Goal: Communication & Community: Answer question/provide support

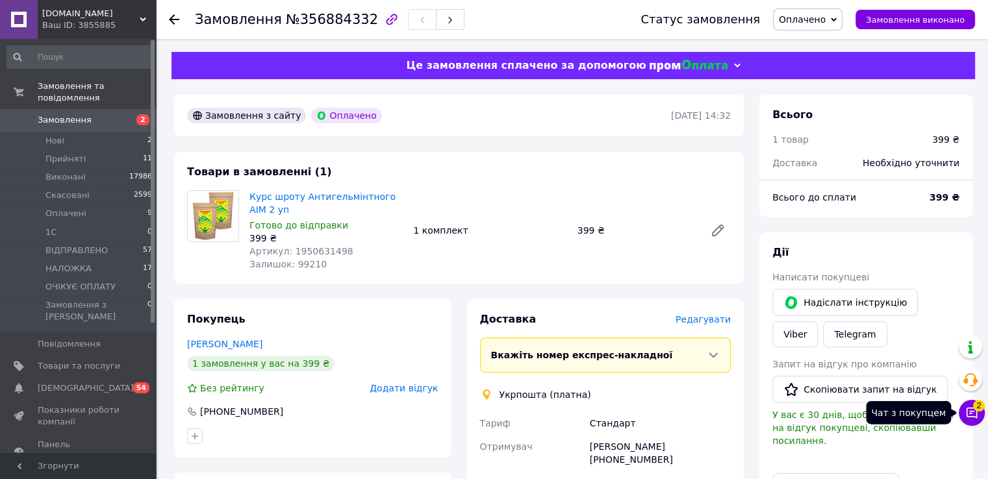
click at [972, 411] on icon at bounding box center [971, 413] width 11 height 11
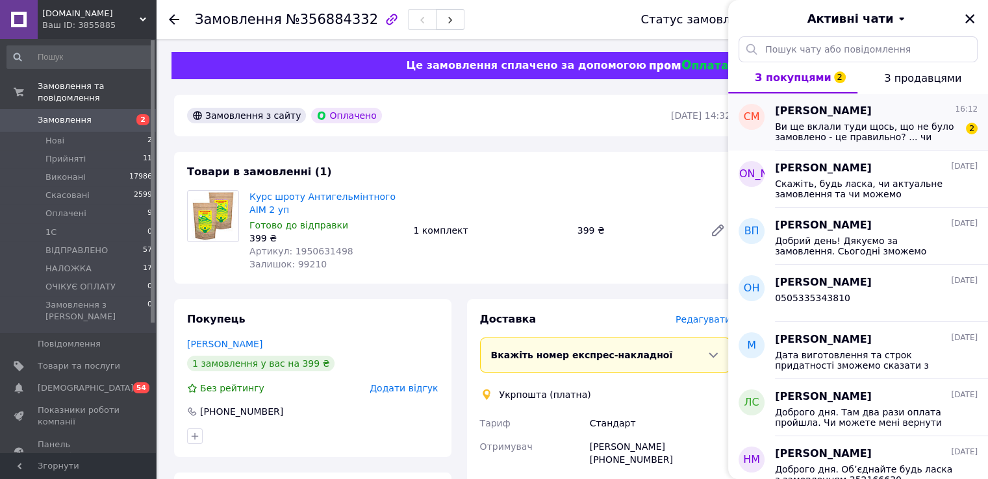
click at [818, 127] on span "Ви ще вклали туди щось, що не було замовлено - це правильно? ... чи треба повер…" at bounding box center [867, 131] width 184 height 21
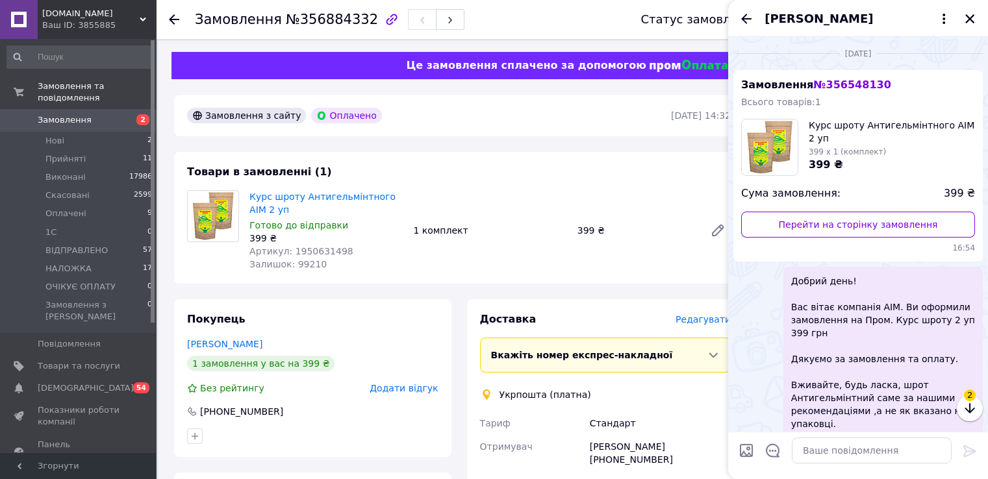
scroll to position [396, 0]
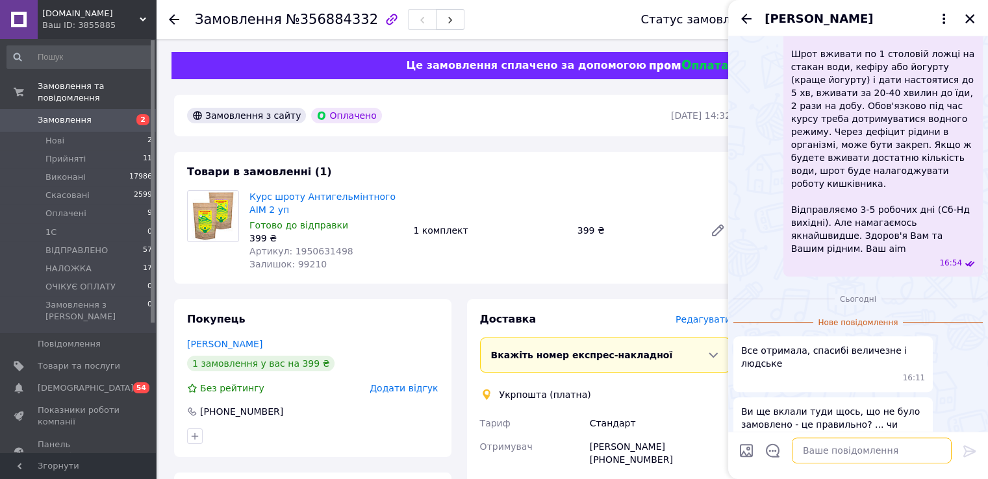
click at [822, 445] on textarea at bounding box center [872, 451] width 160 height 26
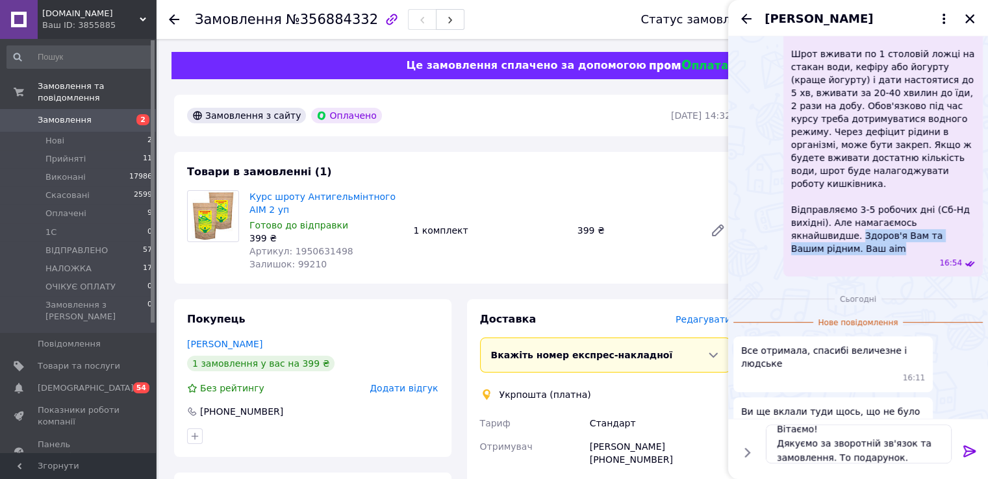
drag, startPoint x: 963, startPoint y: 222, endPoint x: 787, endPoint y: 227, distance: 176.0
click at [787, 227] on div "Добрий день! Вас вітає компанія АІМ. Ви оформили замовлення на Пром. Курс шроту…" at bounding box center [882, 74] width 199 height 406
copy span "[PERSON_NAME] Вам та Вашим рідним. Ваш aim"
click at [910, 457] on textarea "Вітаємо! Дякуємо за зворотній зв'язок та замовлення. То подарунок." at bounding box center [859, 444] width 186 height 39
paste textarea "[PERSON_NAME] Вам та Вашим рідним. Ваш aim"
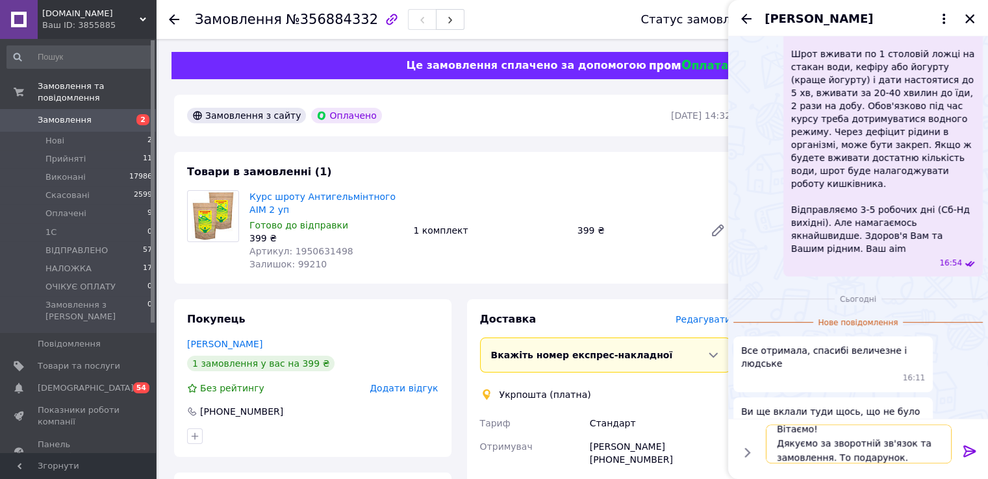
type textarea "Вітаємо! Дякуємо за зворотній зв'язок та замовлення. То подарунок. Здоров'я Вам…"
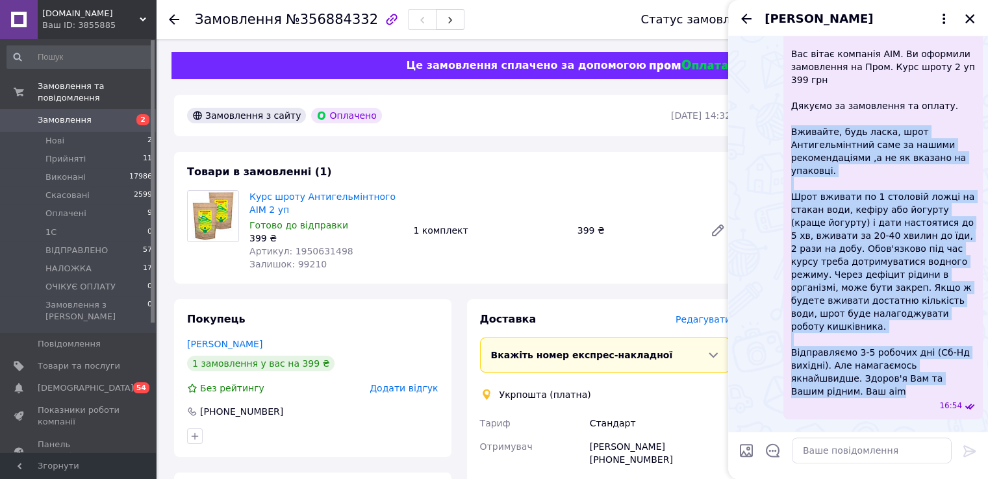
scroll to position [137, 0]
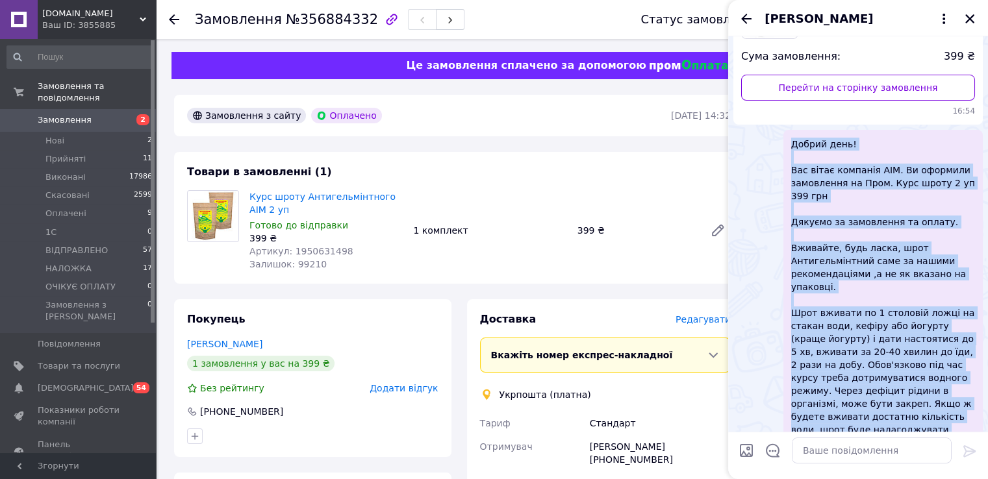
drag, startPoint x: 914, startPoint y: 282, endPoint x: 788, endPoint y: 138, distance: 191.5
click at [788, 138] on div "Добрий день! Вас вітає компанія АІМ. Ви оформили замовлення на Пром. Курс шроту…" at bounding box center [882, 333] width 199 height 406
copy span "Loremi dolo! Sit ametc adipisci ELI. Se doeiusmo temporinci ut Labo. Etdo magna…"
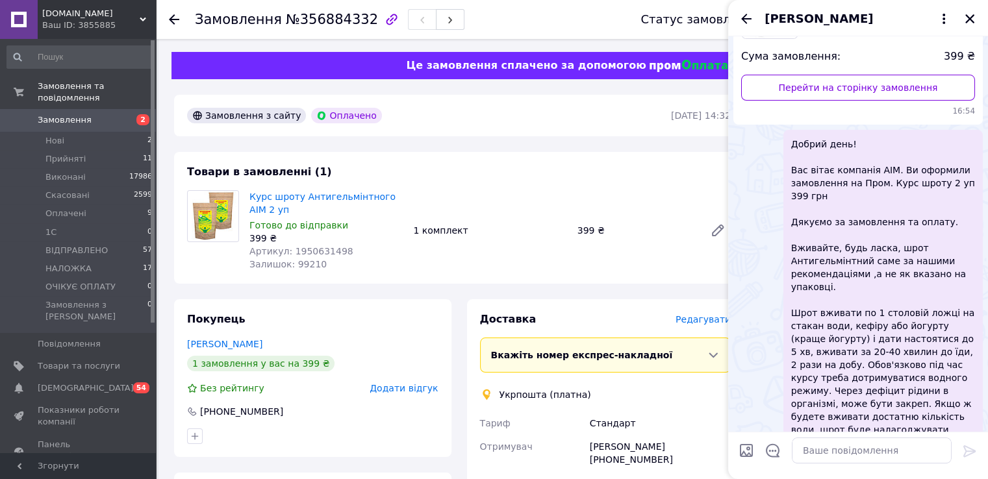
click at [648, 271] on div "Курс шроту Антигельмінтного АІМ 2 уп Готово до відправки 399 ₴ Артикул: 1950631…" at bounding box center [490, 231] width 492 height 86
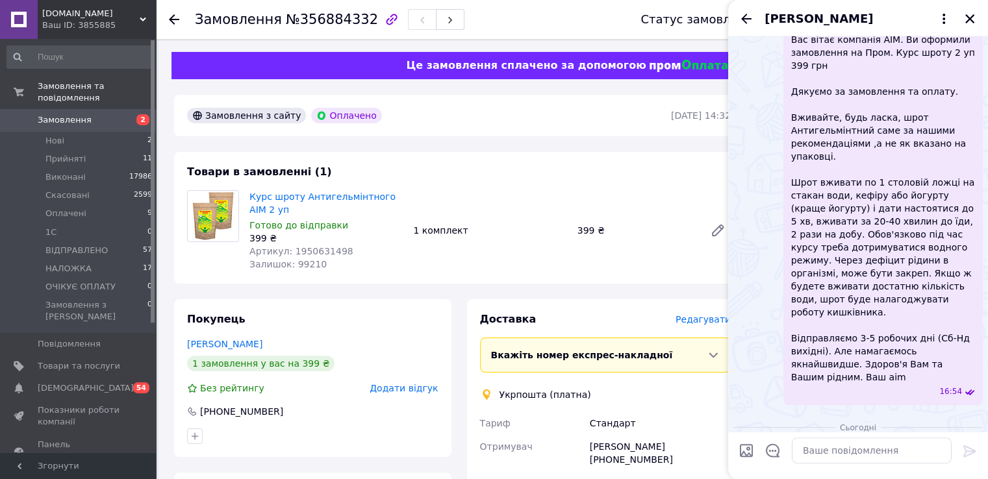
scroll to position [397, 0]
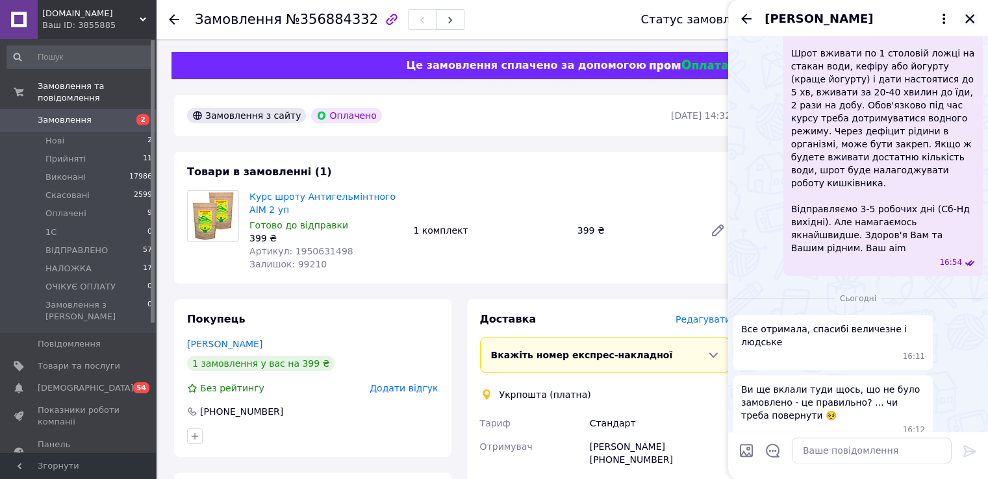
click at [970, 22] on icon "Закрити" at bounding box center [970, 19] width 12 height 12
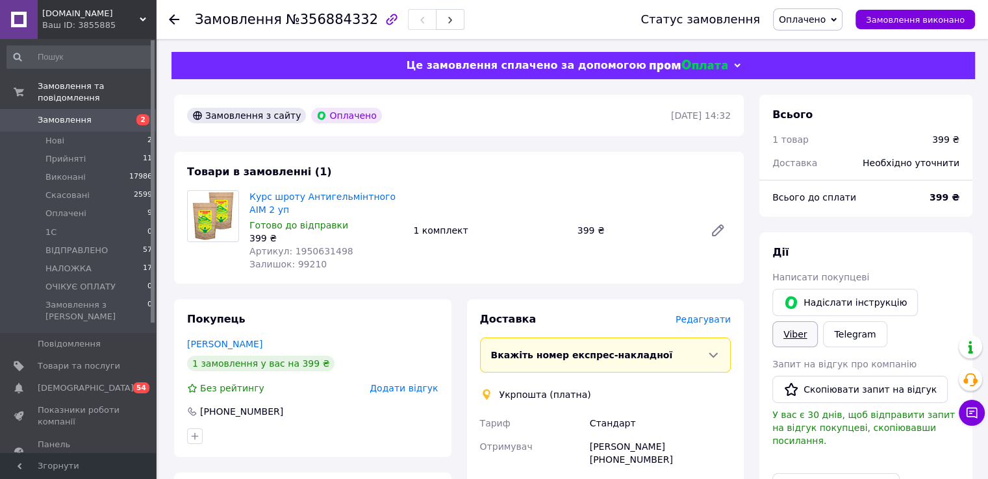
click at [818, 321] on link "Viber" at bounding box center [794, 334] width 45 height 26
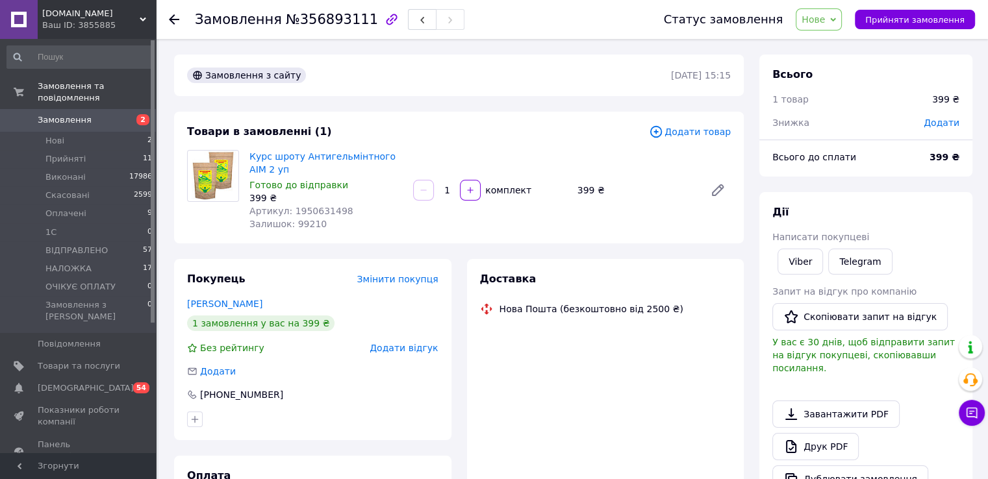
click at [825, 19] on span "Нове" at bounding box center [812, 19] width 23 height 10
click at [831, 43] on li "Прийнято" at bounding box center [837, 45] width 83 height 19
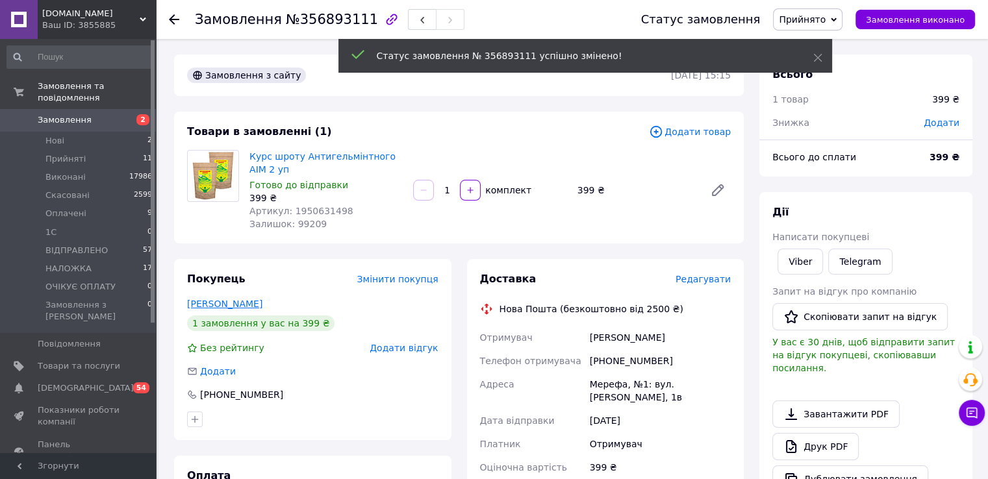
click at [217, 306] on link "Дядченко Тетяна" at bounding box center [224, 304] width 75 height 10
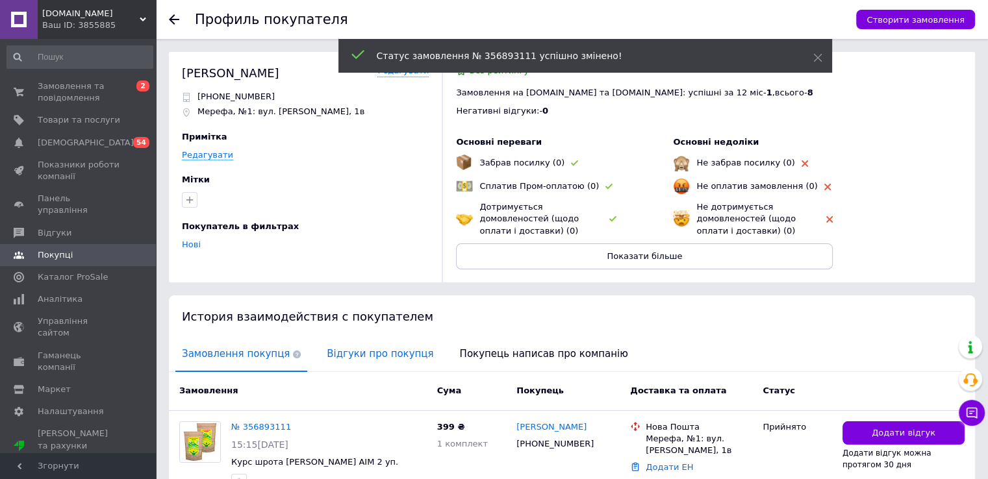
click at [325, 357] on span "Відгуки про покупця" at bounding box center [379, 354] width 119 height 33
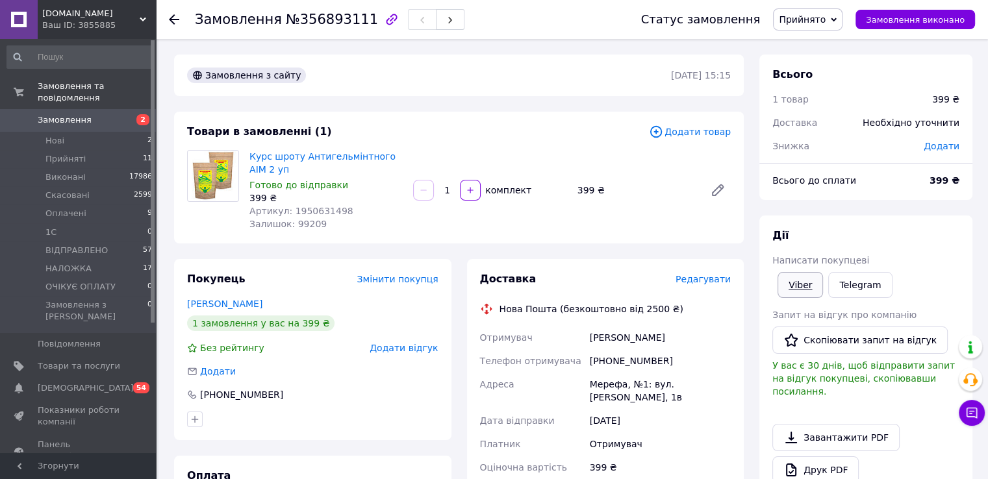
click at [797, 281] on link "Viber" at bounding box center [799, 285] width 45 height 26
